Goal: Information Seeking & Learning: Learn about a topic

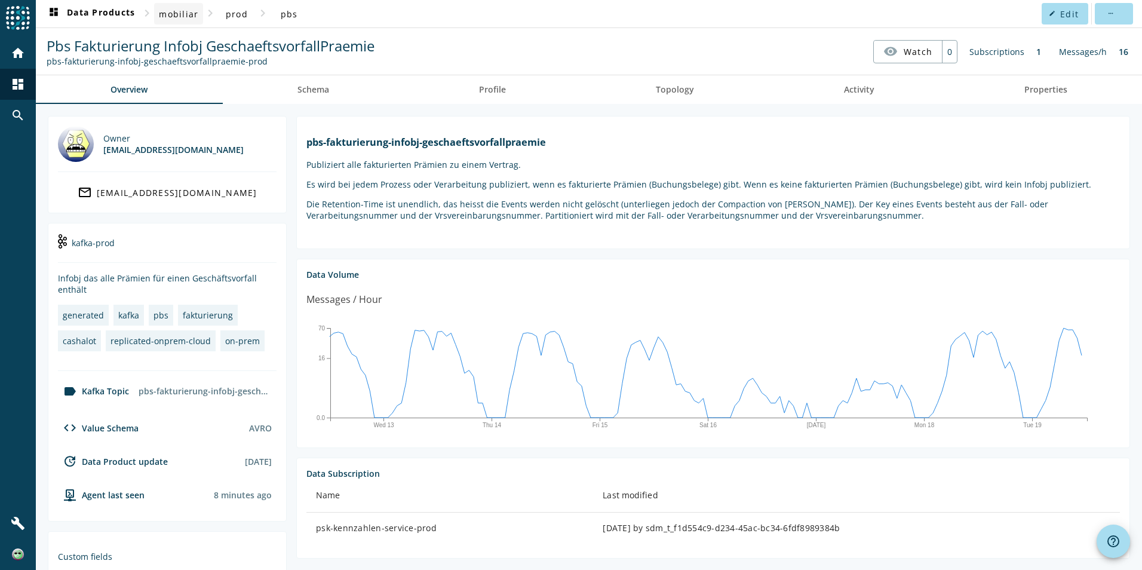
click at [187, 16] on span "mobiliar" at bounding box center [178, 13] width 39 height 11
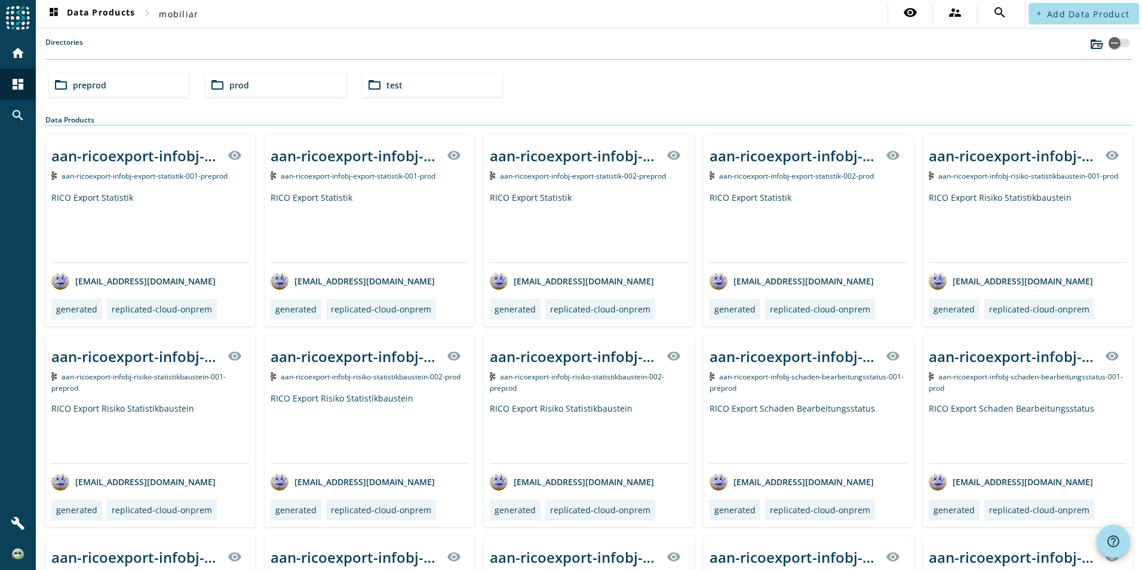
click at [102, 87] on span "preprod" at bounding box center [89, 84] width 33 height 11
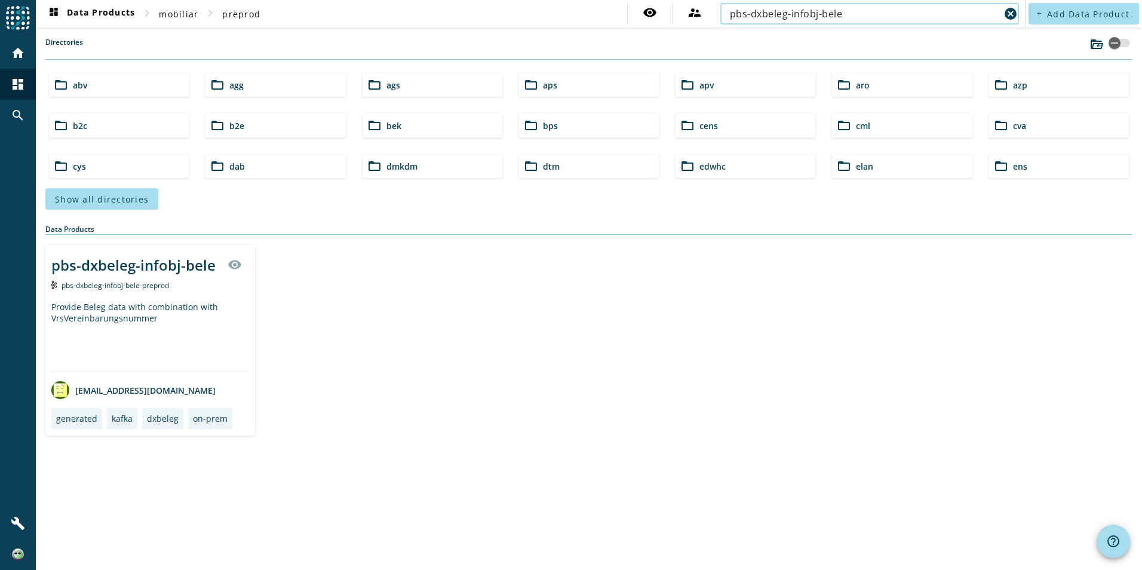
type input "pbs-dxbeleg-infobj-bele"
click at [199, 333] on div "Provide Beleg data with combination with VrsVereinbarungsnummer" at bounding box center [150, 336] width 198 height 70
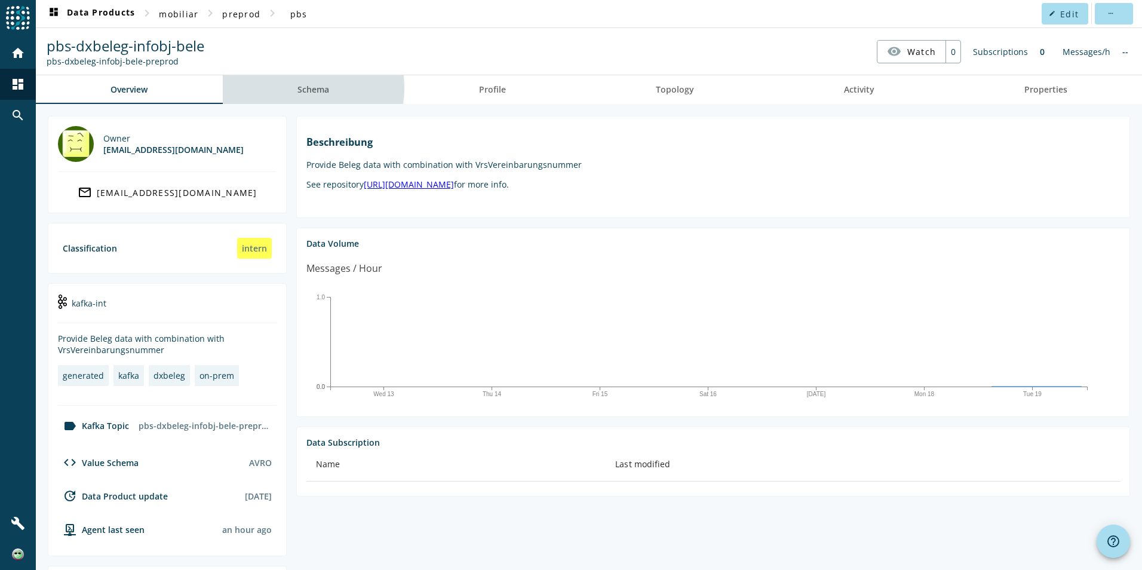
click at [310, 88] on span "Schema" at bounding box center [313, 89] width 32 height 8
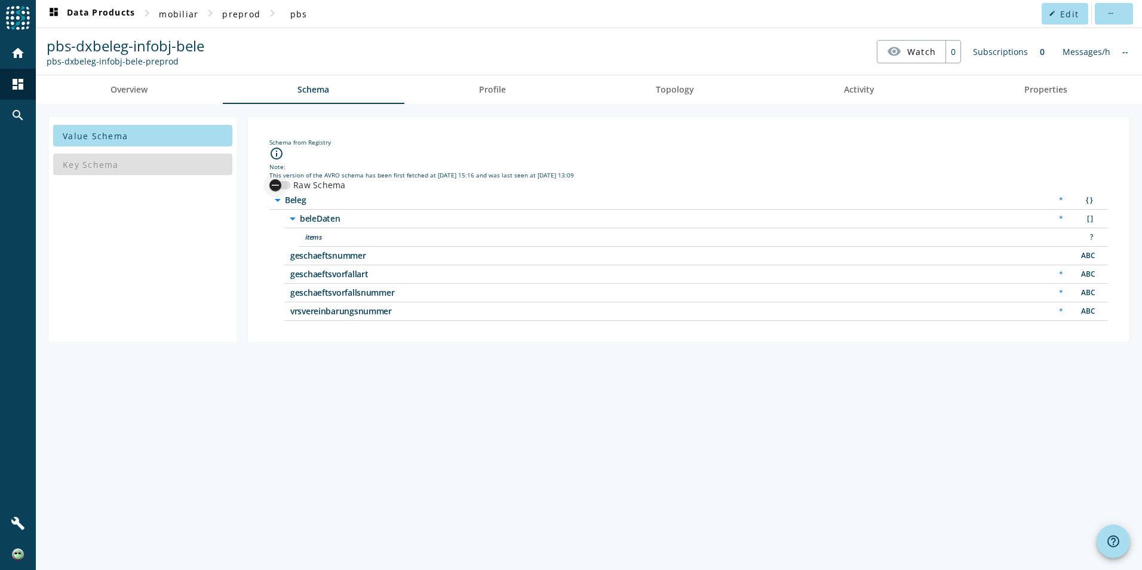
click at [284, 185] on div "button" at bounding box center [275, 185] width 24 height 24
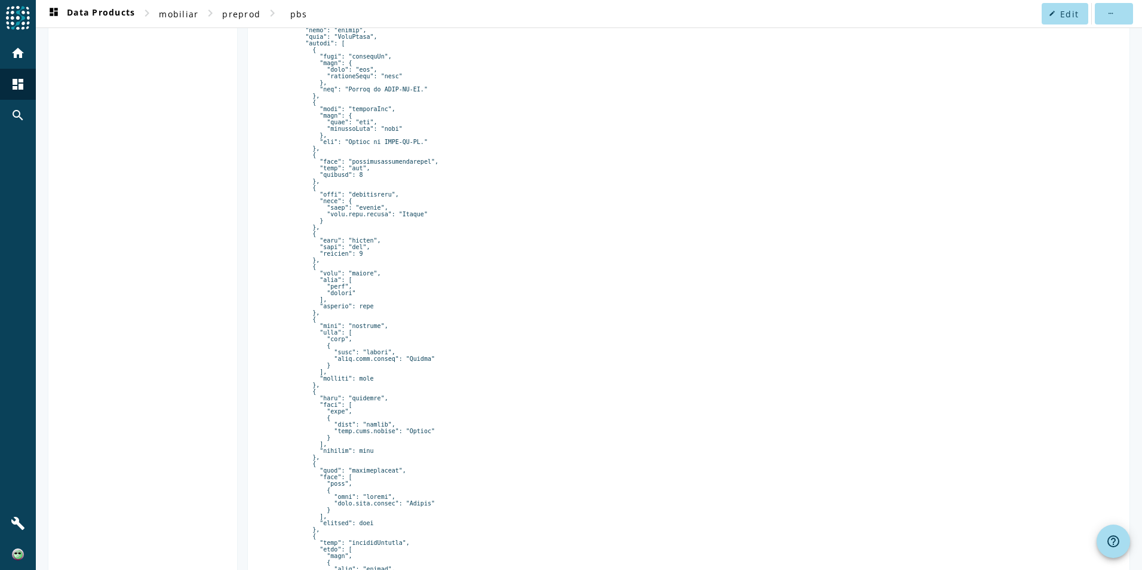
scroll to position [148, 0]
